Goal: Navigation & Orientation: Find specific page/section

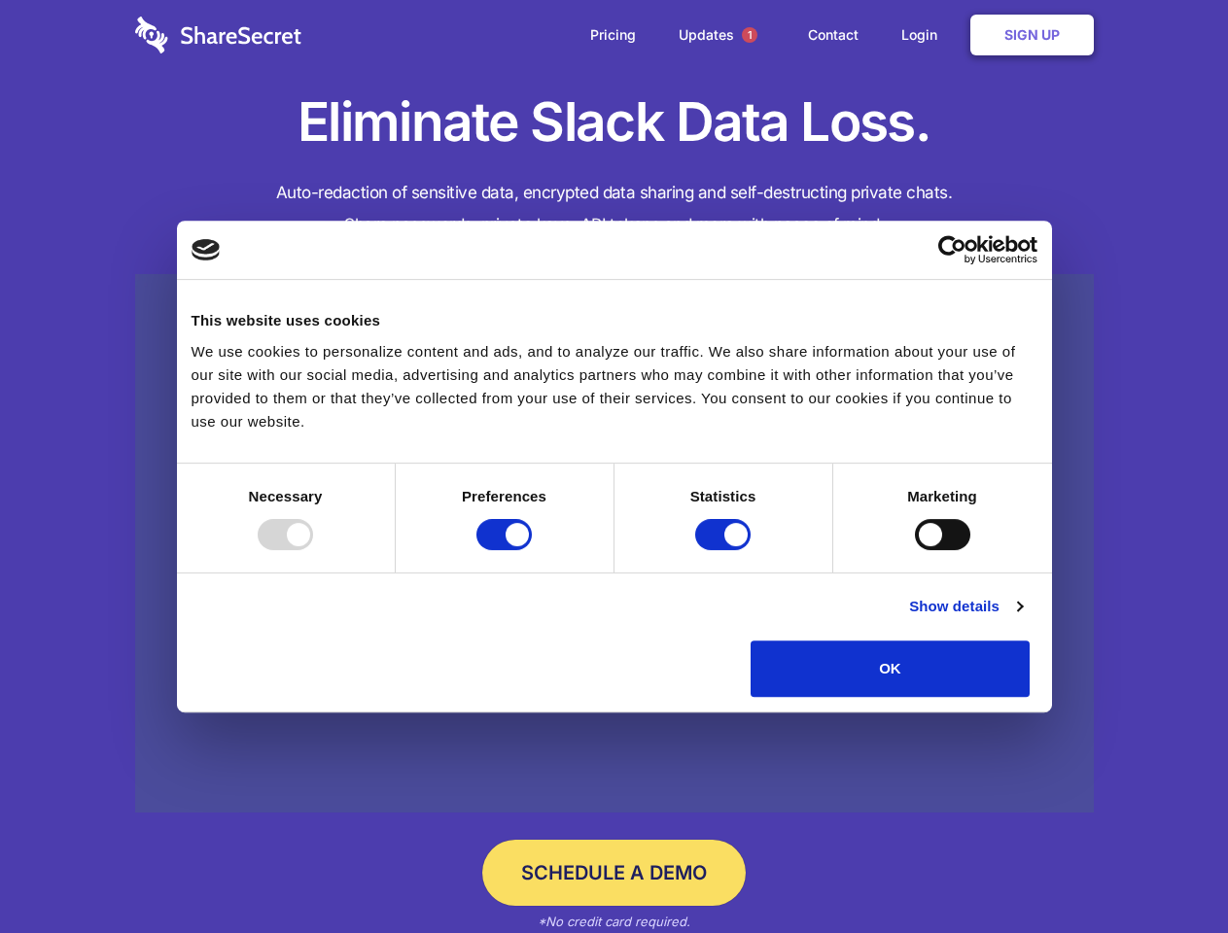
click at [313, 550] on div at bounding box center [285, 534] width 55 height 31
click at [532, 550] on input "Preferences" at bounding box center [503, 534] width 55 height 31
checkbox input "false"
click at [725, 550] on input "Statistics" at bounding box center [722, 534] width 55 height 31
checkbox input "false"
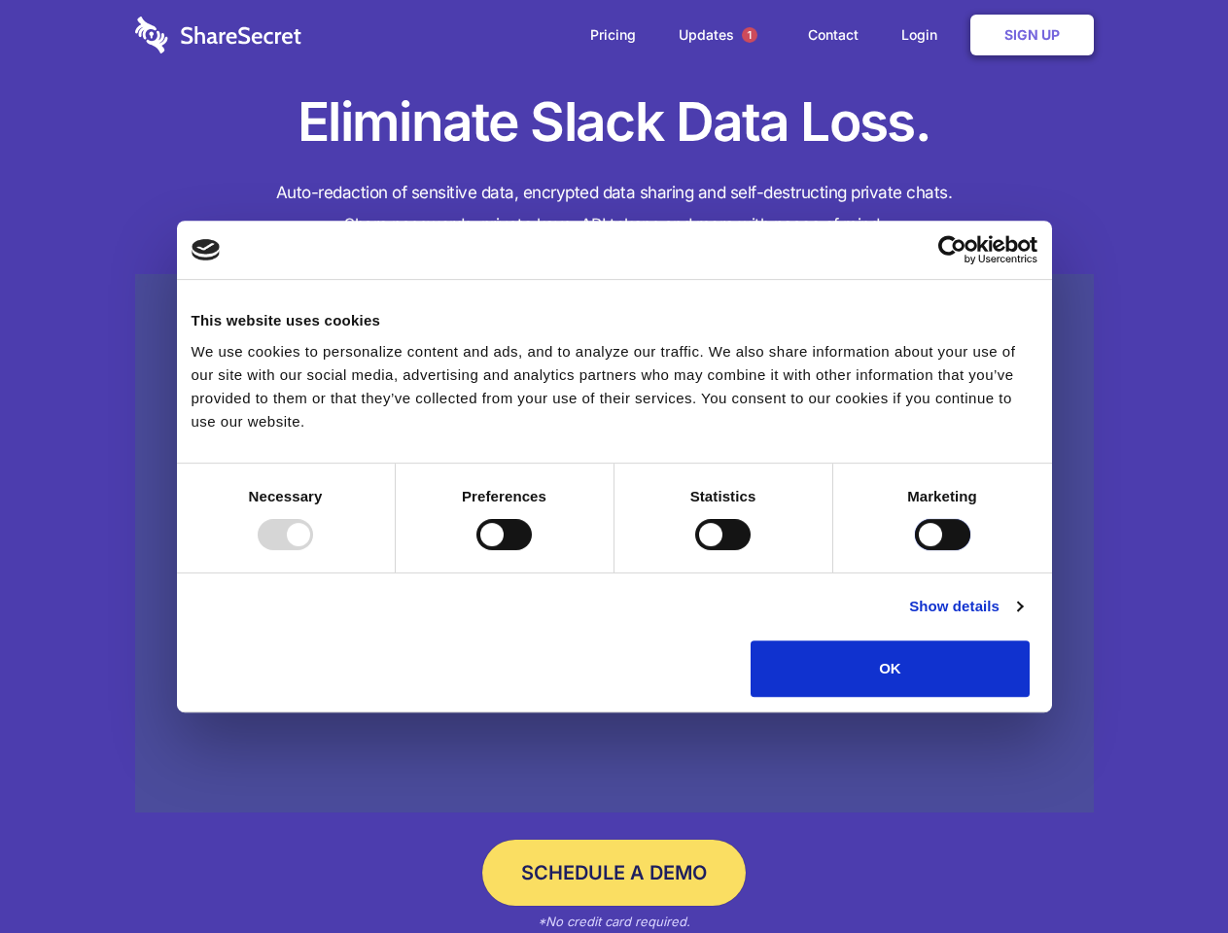
click at [915, 550] on input "Marketing" at bounding box center [942, 534] width 55 height 31
checkbox input "true"
click at [1022, 618] on link "Show details" at bounding box center [965, 606] width 113 height 23
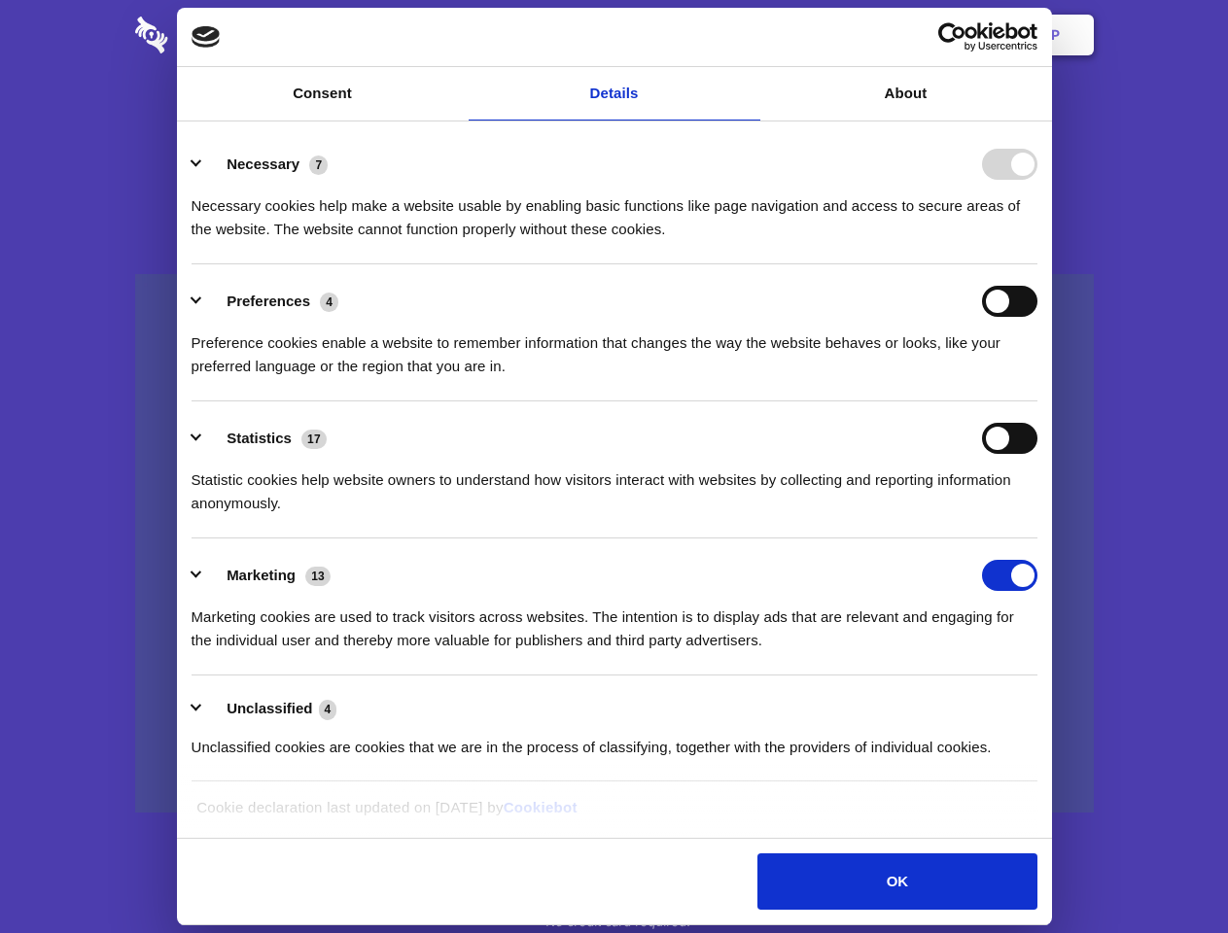
click at [1037, 264] on li "Necessary 7 Necessary cookies help make a website usable by enabling basic func…" at bounding box center [614, 195] width 846 height 137
click at [748, 35] on span "1" at bounding box center [750, 35] width 16 height 16
